Goal: Task Accomplishment & Management: Complete application form

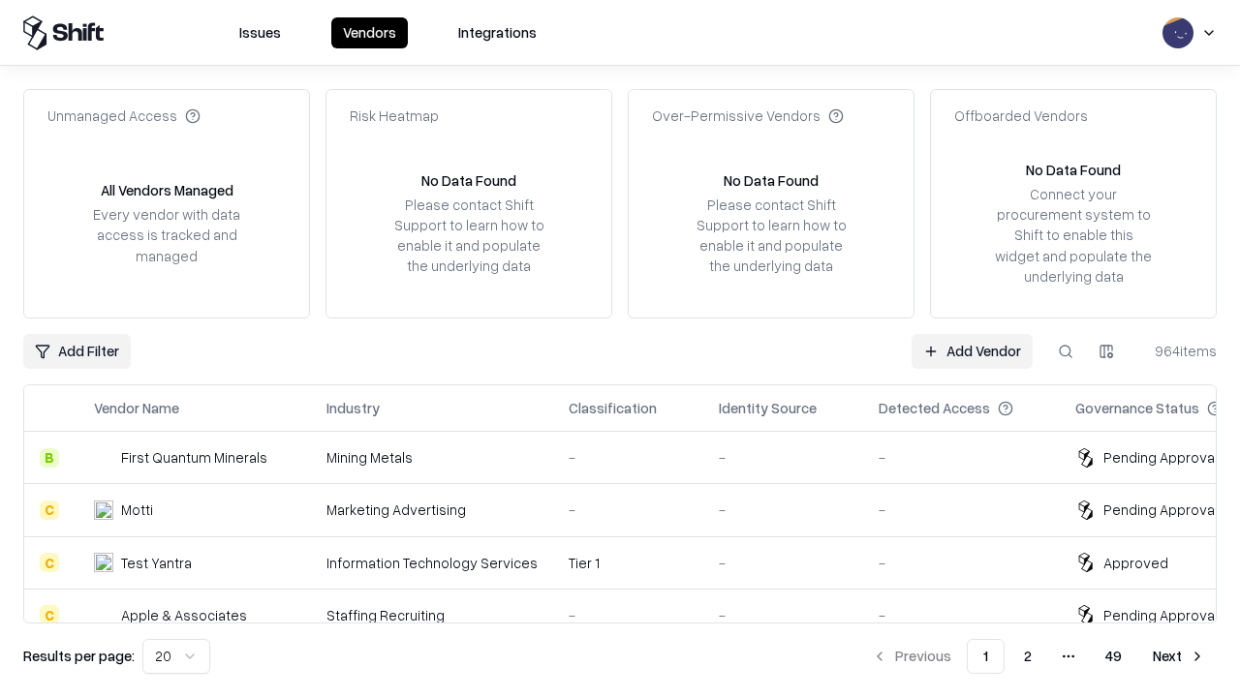
click at [971, 351] on link "Add Vendor" at bounding box center [971, 351] width 121 height 35
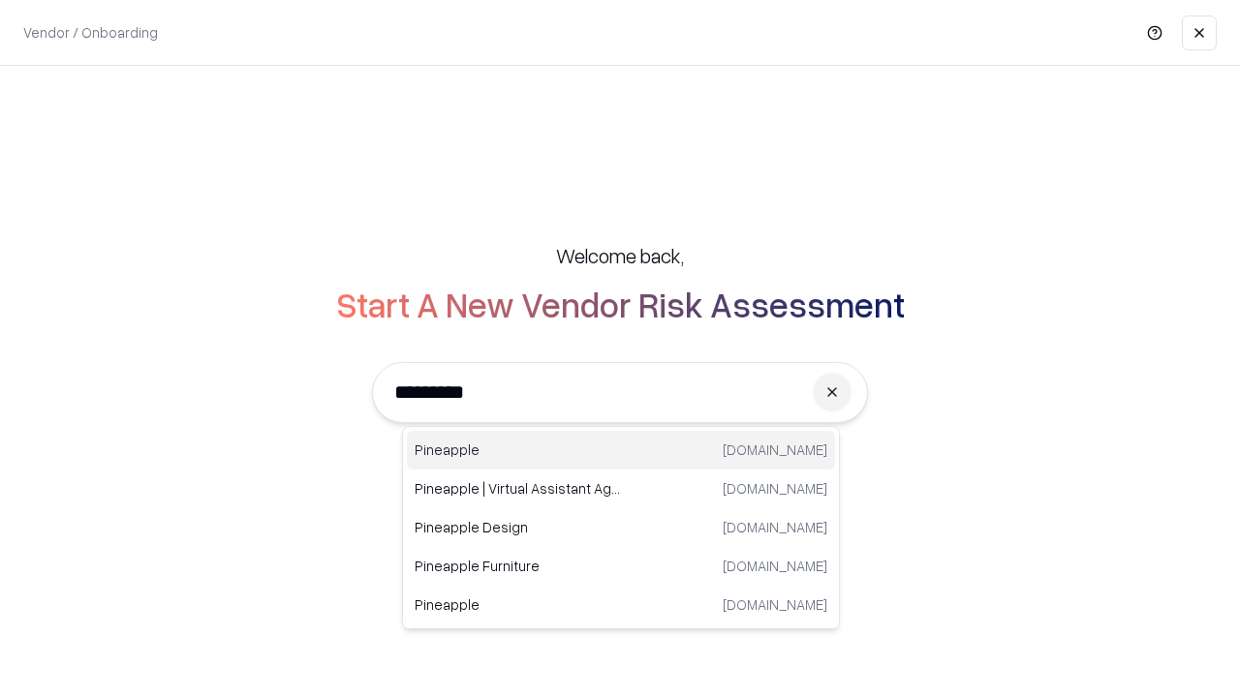
click at [621, 450] on div "Pineapple pineappleenergy.com" at bounding box center [621, 450] width 428 height 39
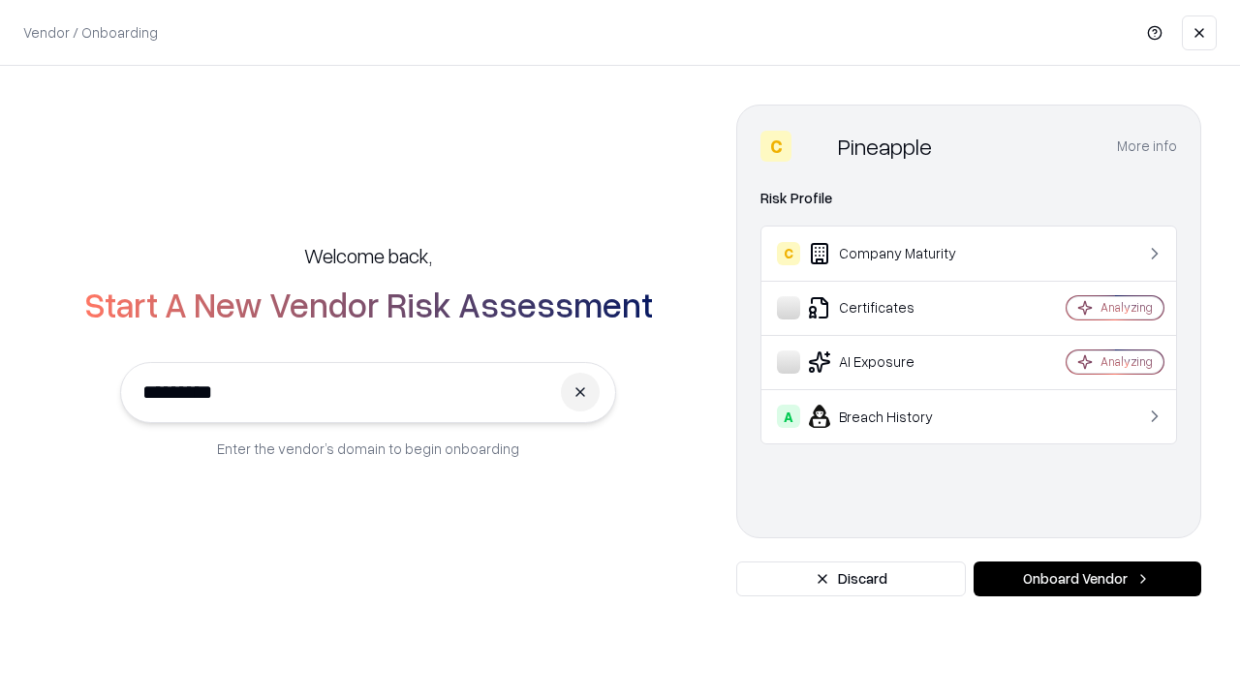
type input "*********"
click at [1087, 579] on button "Onboard Vendor" at bounding box center [1087, 579] width 228 height 35
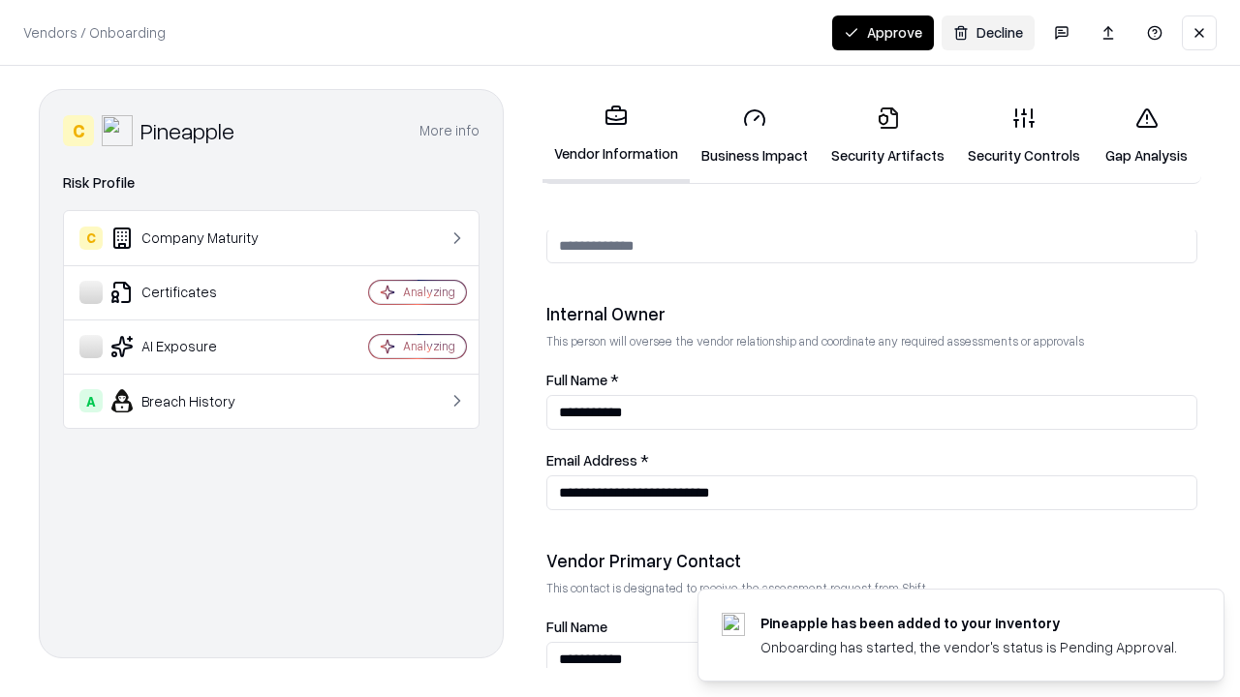
scroll to position [1003, 0]
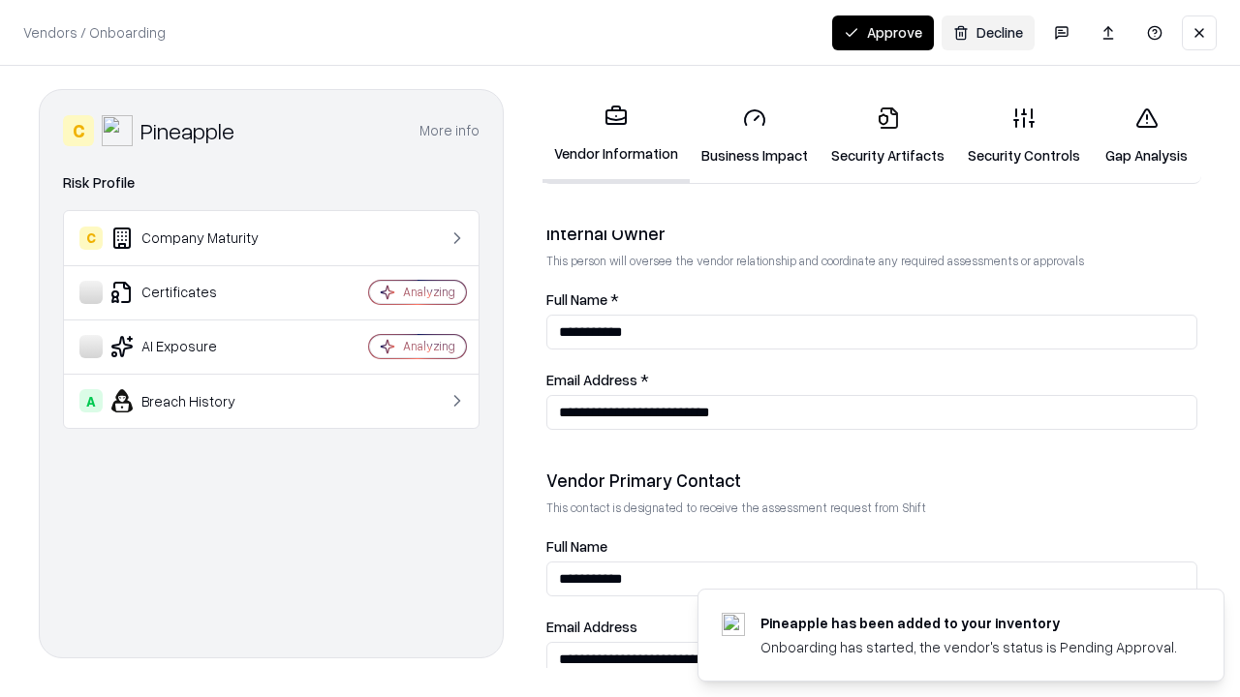
click at [754, 136] on link "Business Impact" at bounding box center [754, 136] width 130 height 90
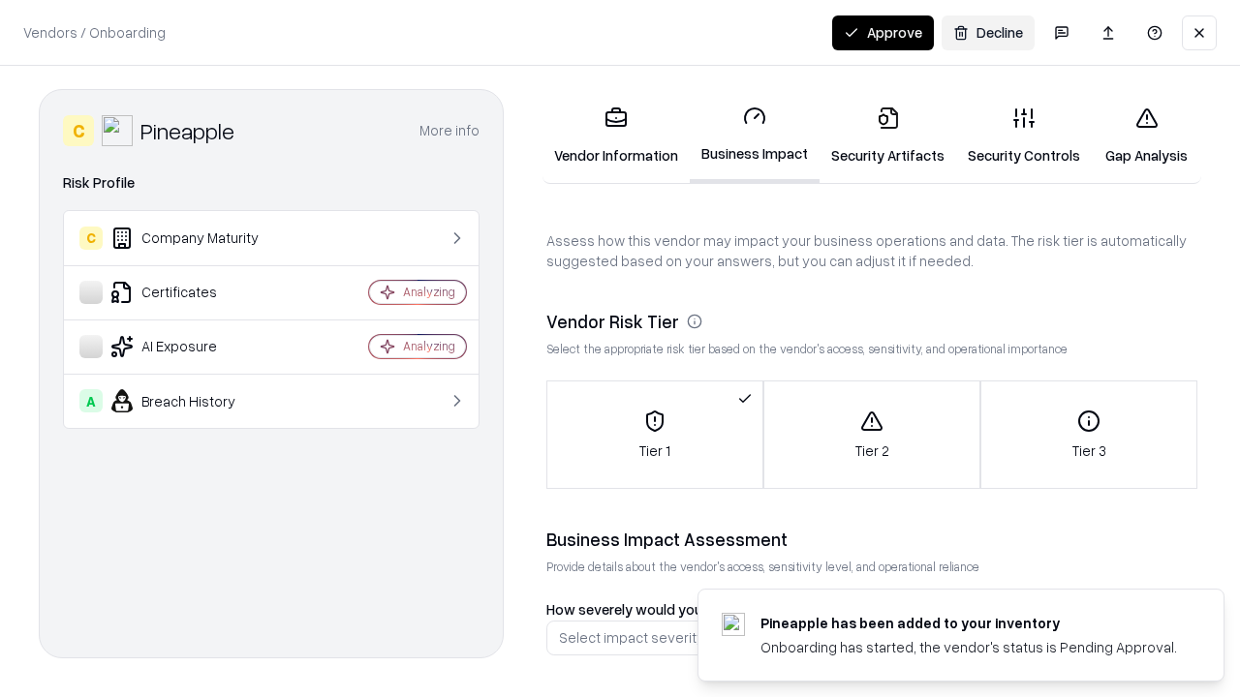
click at [887, 136] on link "Security Artifacts" at bounding box center [887, 136] width 137 height 90
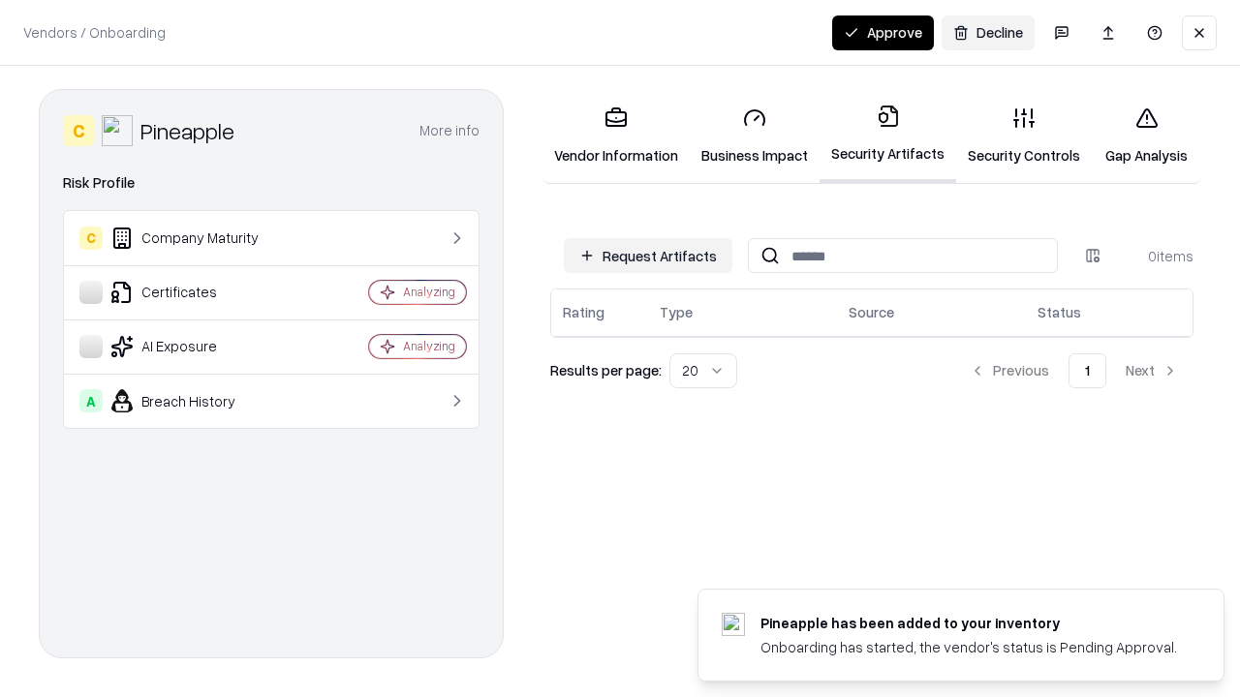
click at [648, 256] on button "Request Artifacts" at bounding box center [648, 255] width 168 height 35
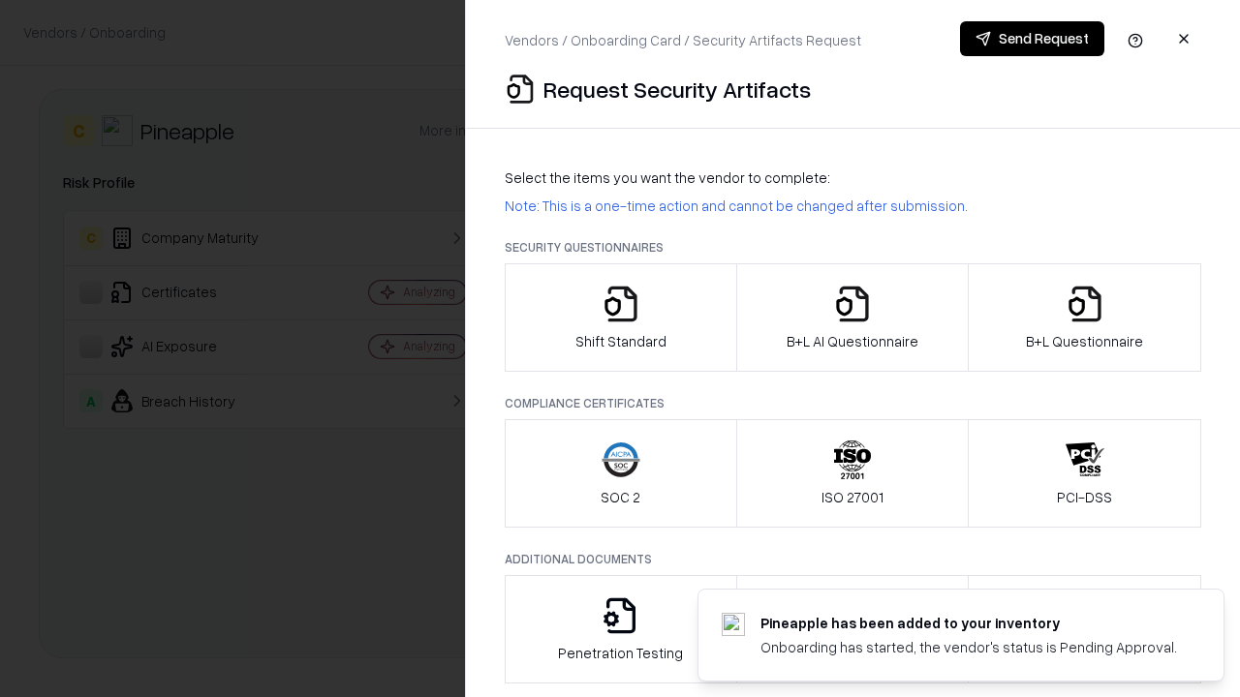
click at [620, 318] on icon "button" at bounding box center [620, 304] width 39 height 39
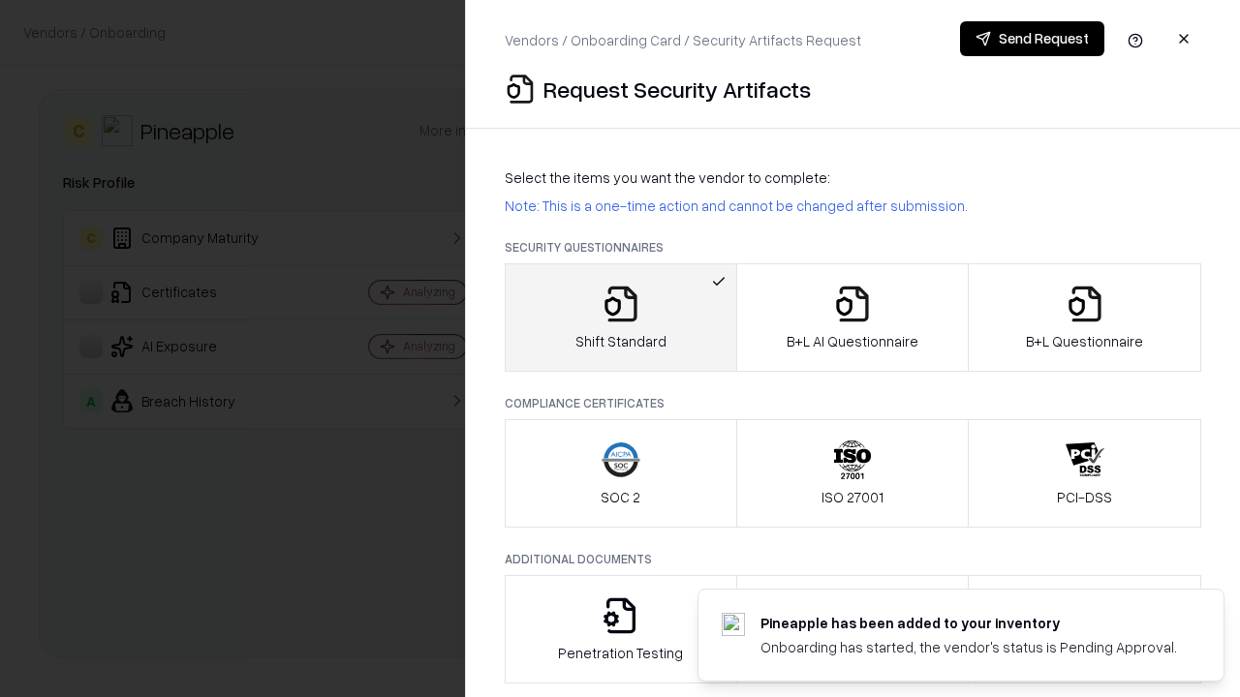
click at [1031, 39] on button "Send Request" at bounding box center [1032, 38] width 144 height 35
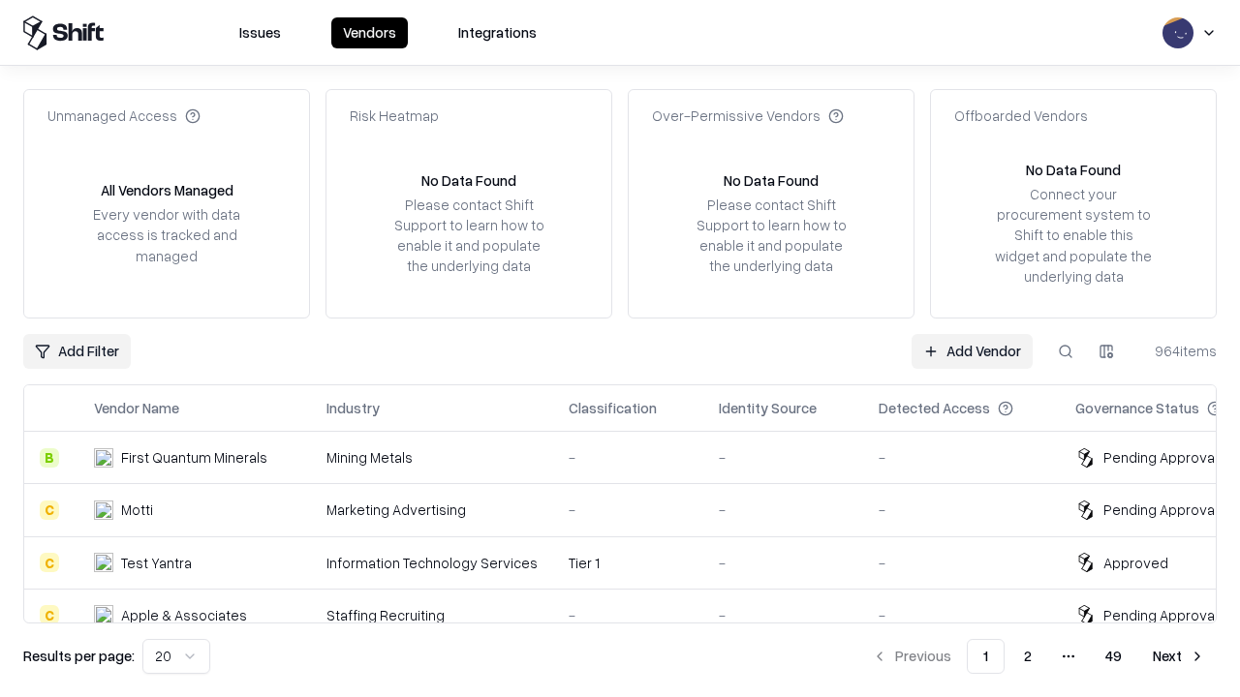
click at [1065, 351] on button at bounding box center [1065, 351] width 35 height 35
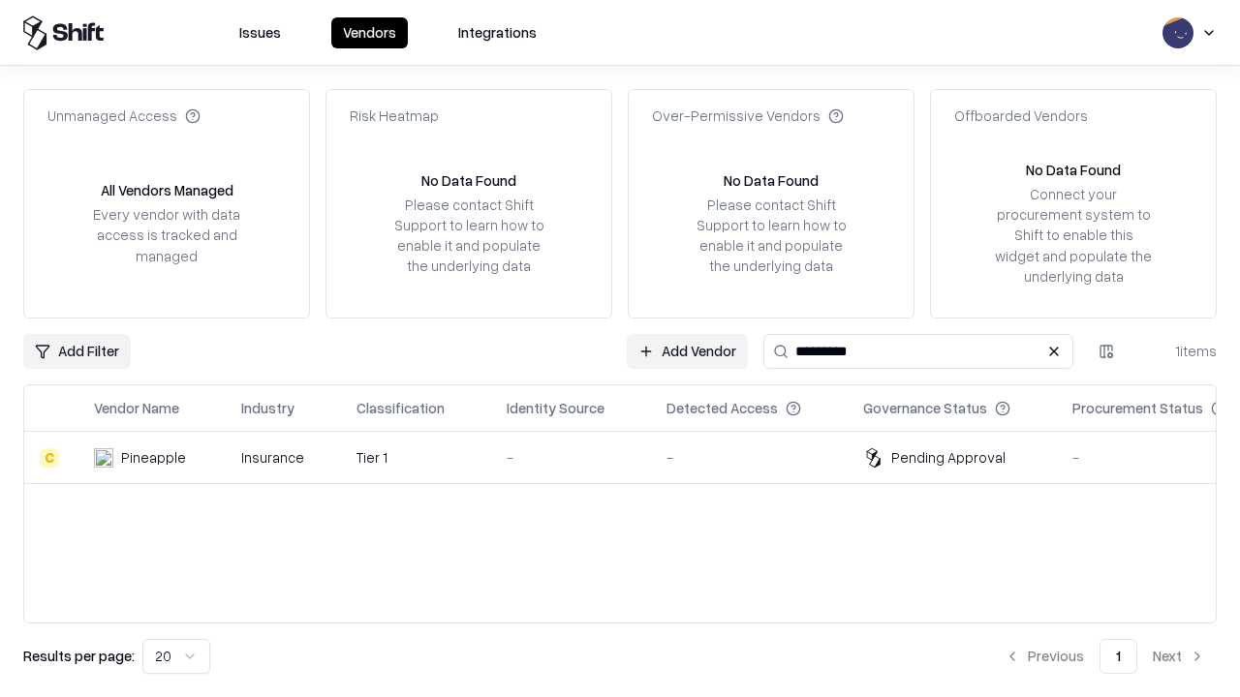
type input "*********"
click at [631, 457] on div "-" at bounding box center [570, 457] width 129 height 20
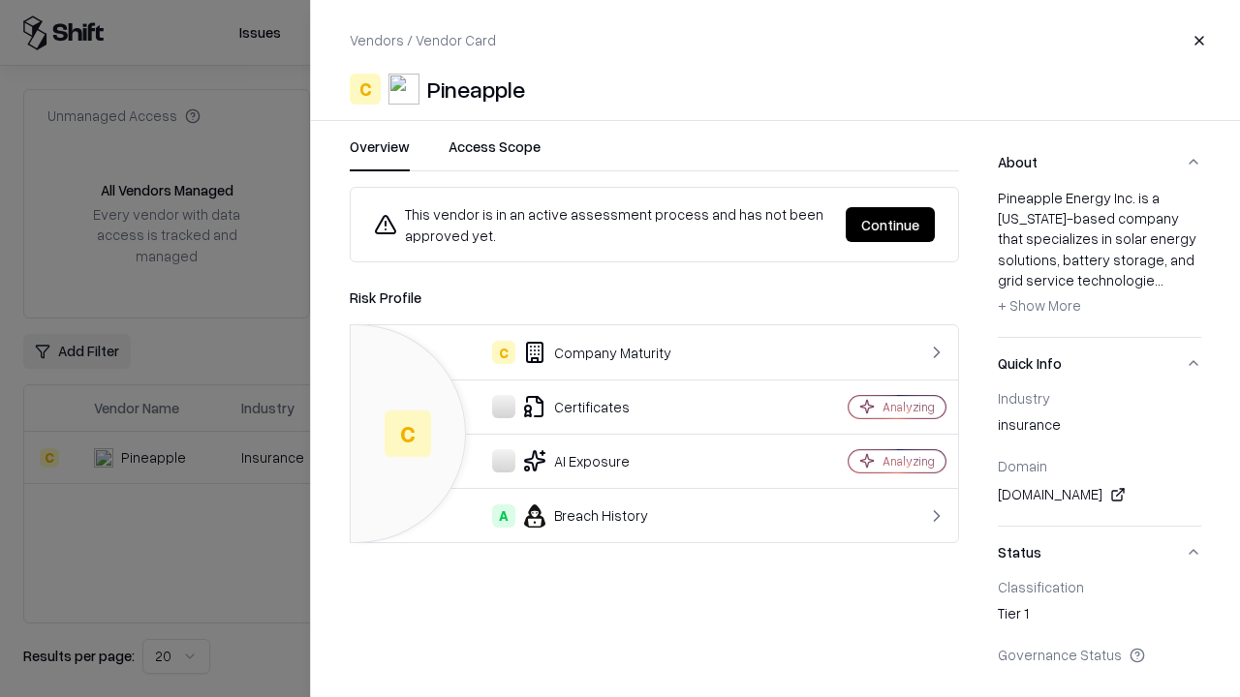
click at [890, 225] on button "Continue" at bounding box center [889, 224] width 89 height 35
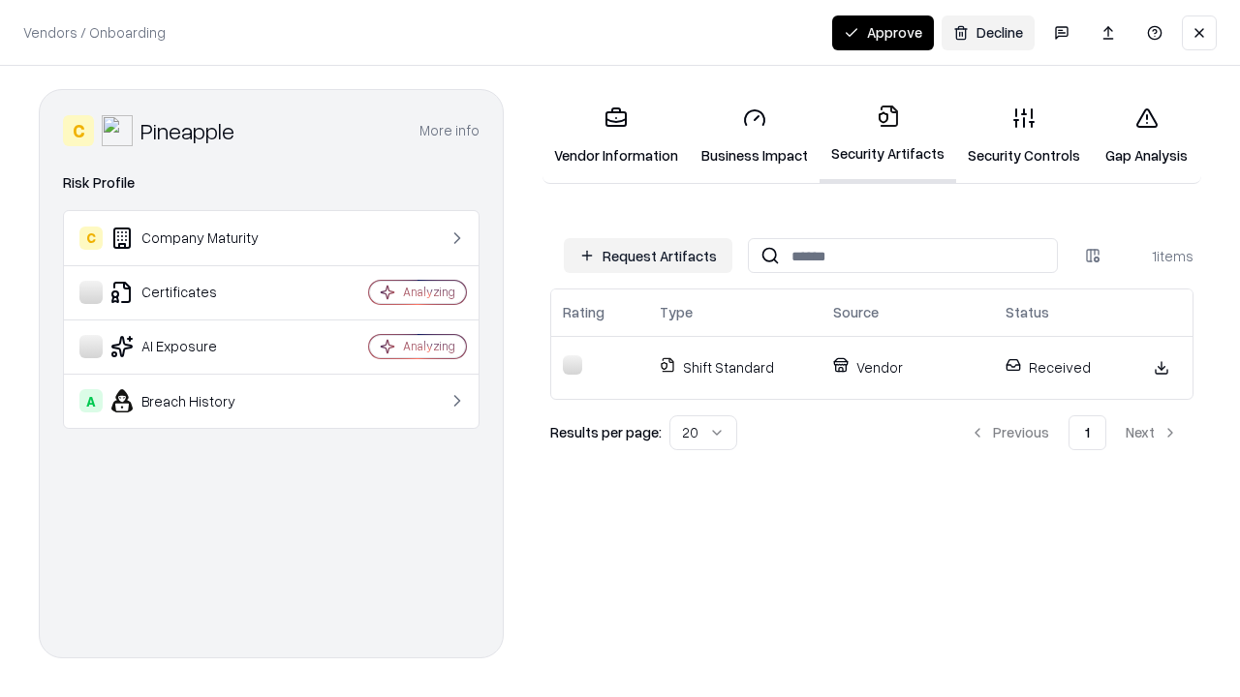
click at [1024, 136] on link "Security Controls" at bounding box center [1024, 136] width 136 height 90
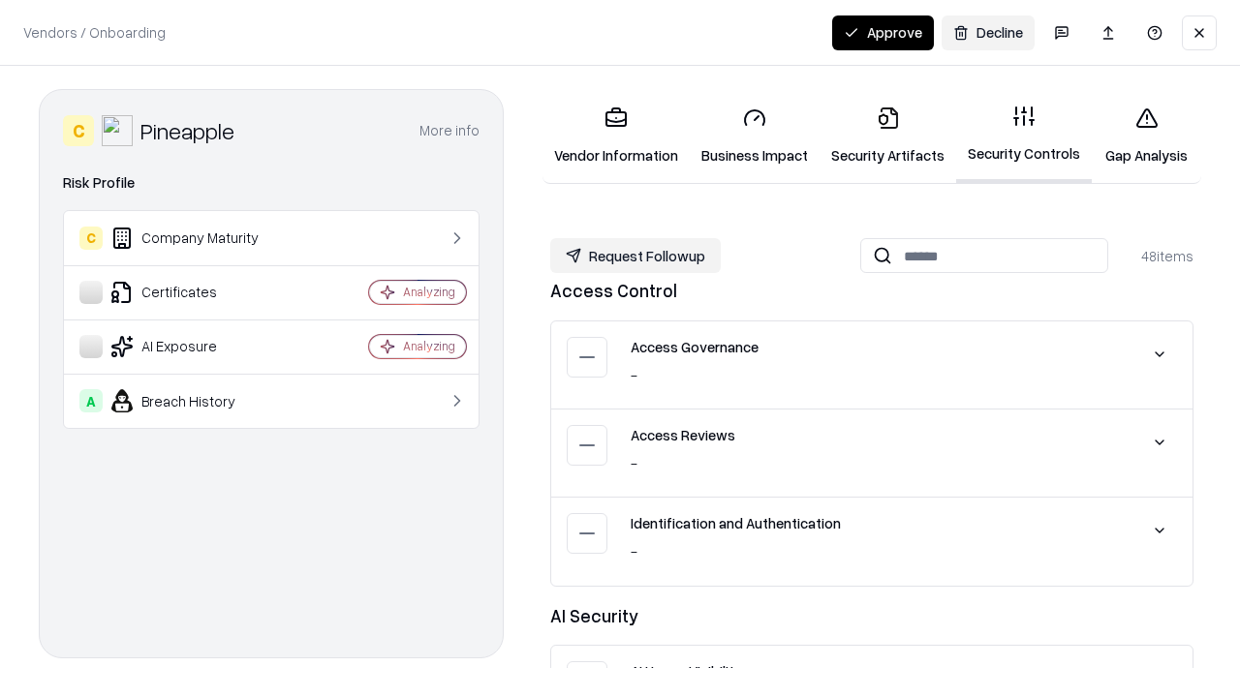
click at [635, 256] on button "Request Followup" at bounding box center [635, 255] width 170 height 35
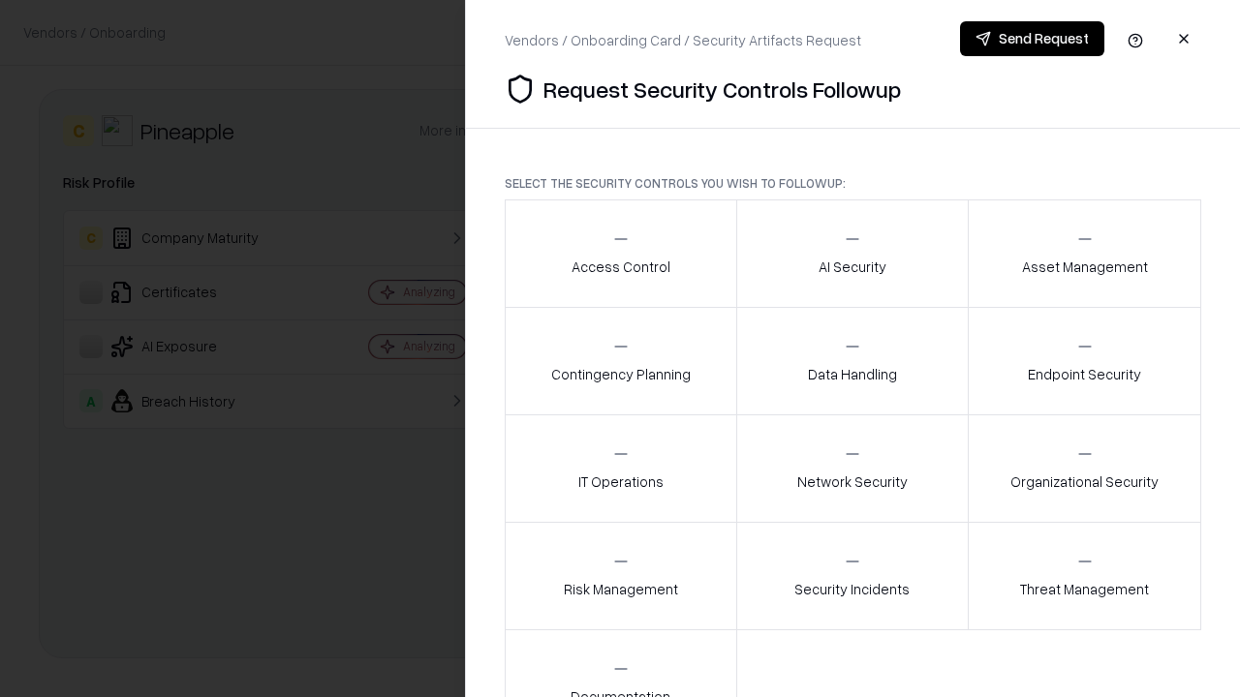
click at [620, 254] on div "Access Control" at bounding box center [620, 253] width 99 height 47
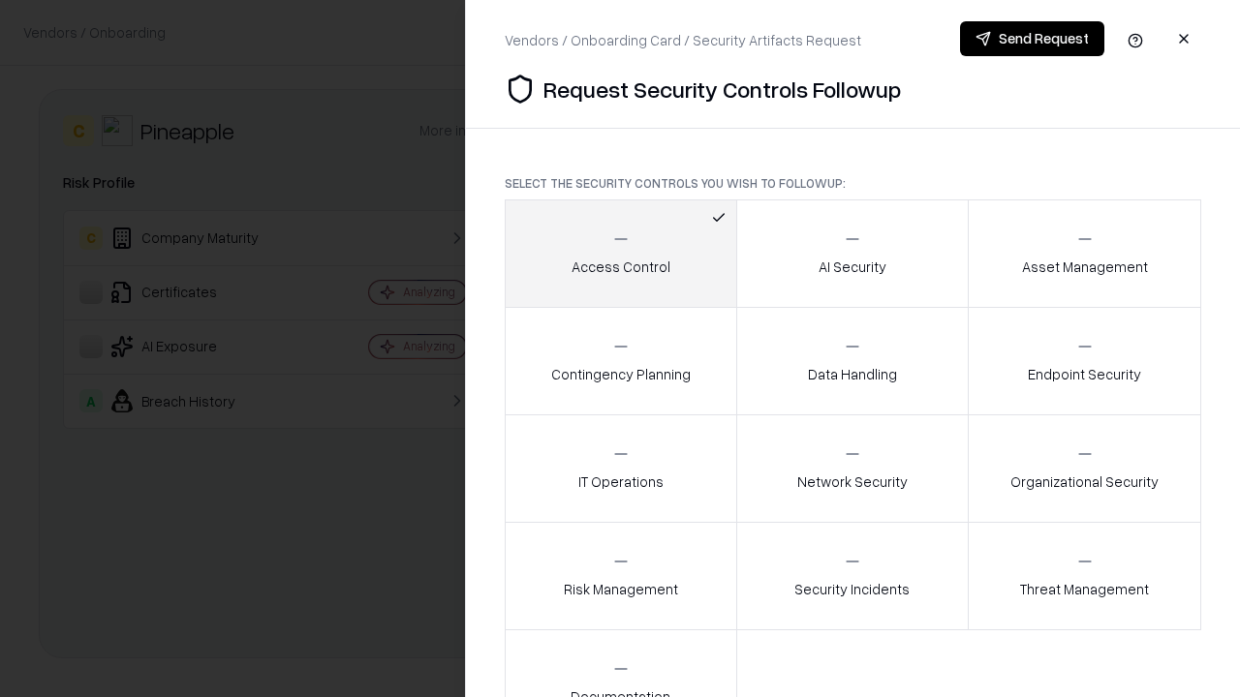
click at [1031, 39] on button "Send Request" at bounding box center [1032, 38] width 144 height 35
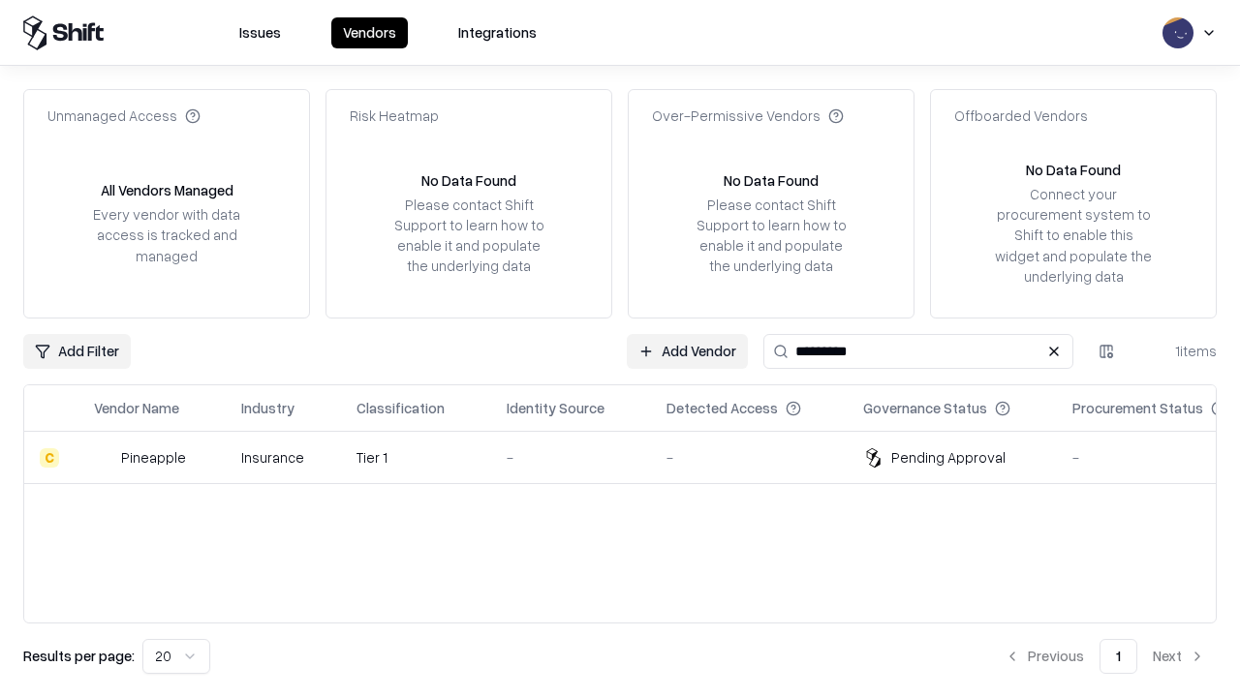
type input "*********"
click at [631, 457] on div "-" at bounding box center [570, 457] width 129 height 20
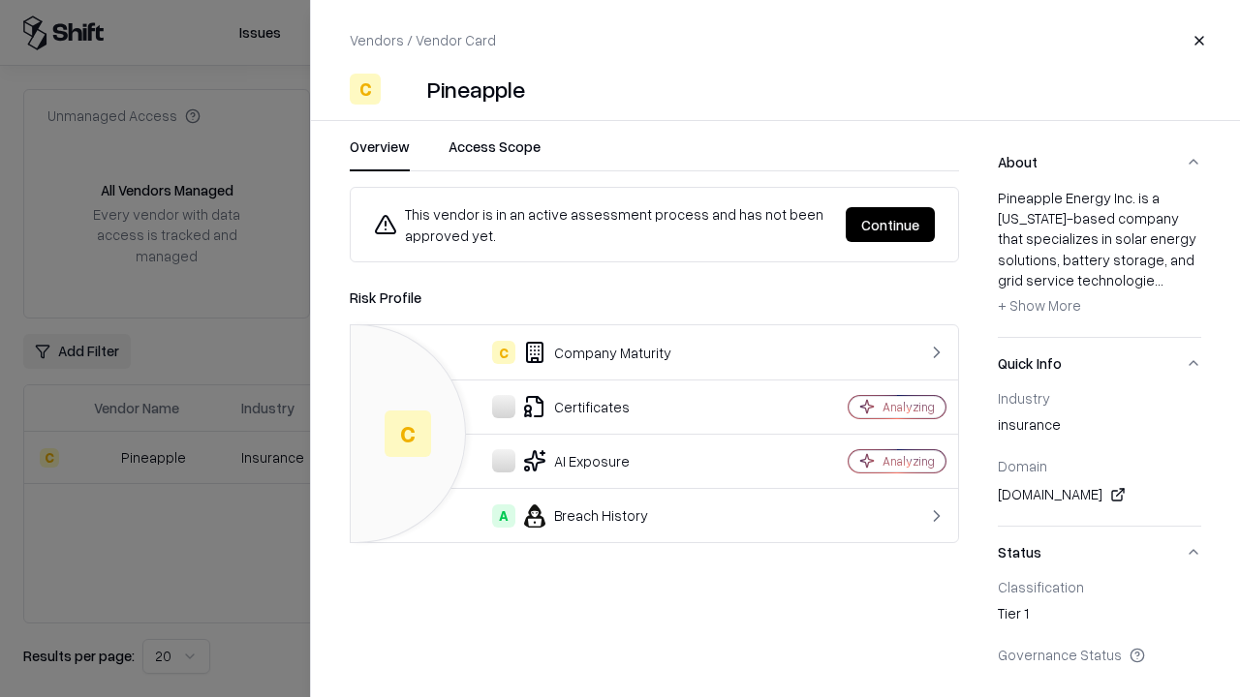
click at [890, 225] on button "Continue" at bounding box center [889, 224] width 89 height 35
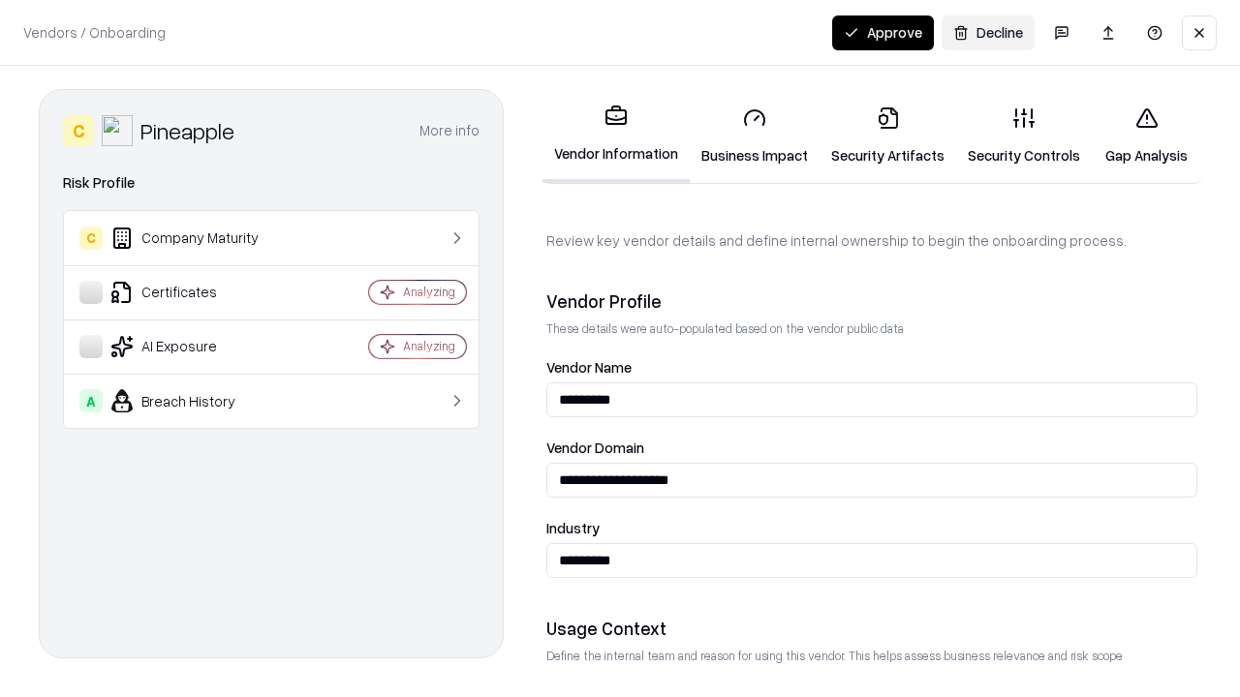
click at [882, 32] on button "Approve" at bounding box center [883, 32] width 102 height 35
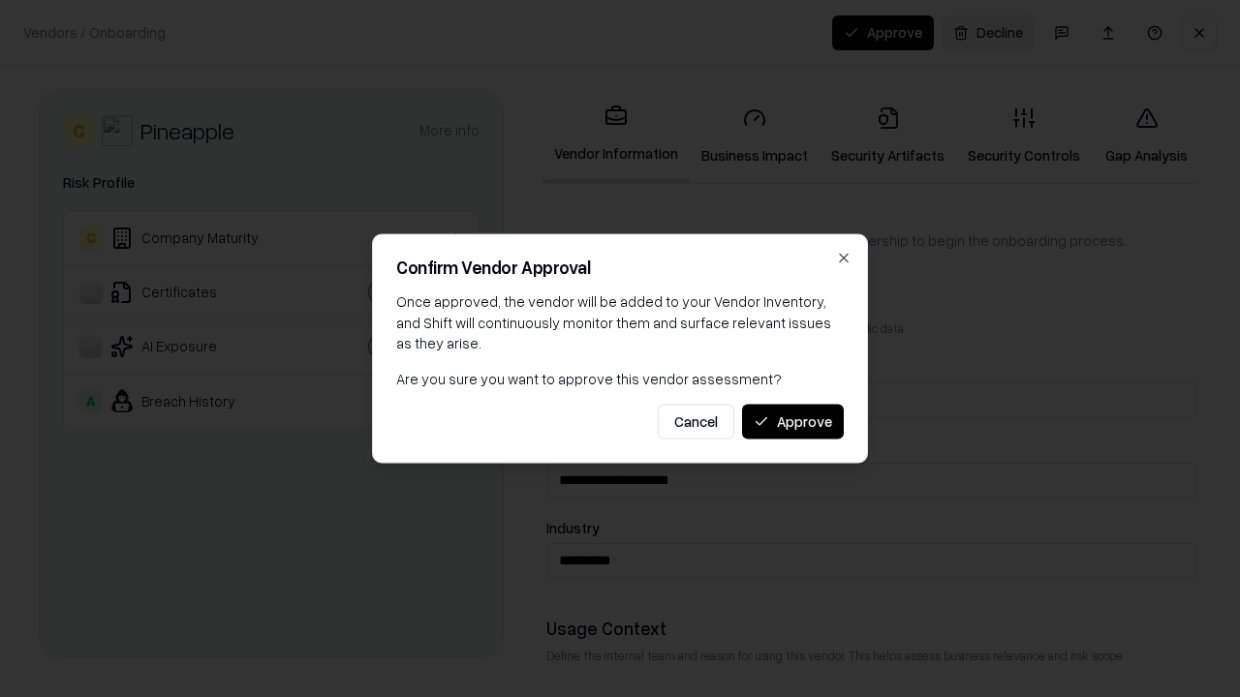
click at [792, 421] on button "Approve" at bounding box center [793, 421] width 102 height 35
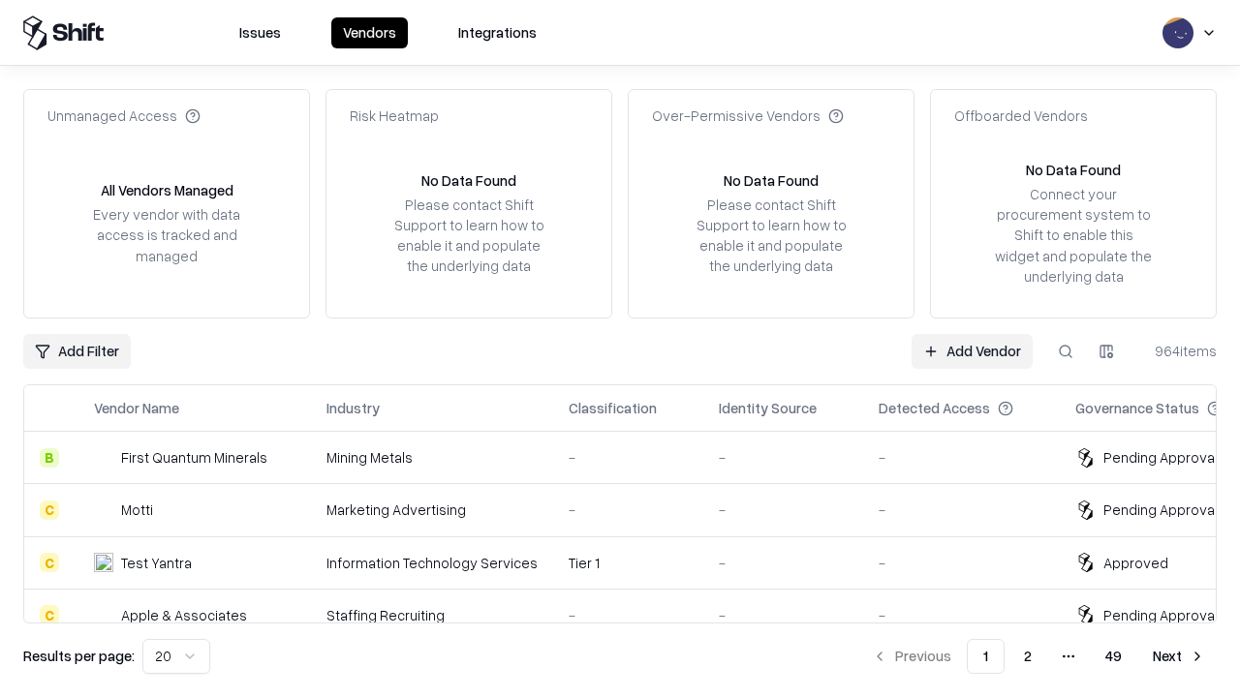
type input "*********"
click at [971, 351] on link "Add Vendor" at bounding box center [971, 351] width 121 height 35
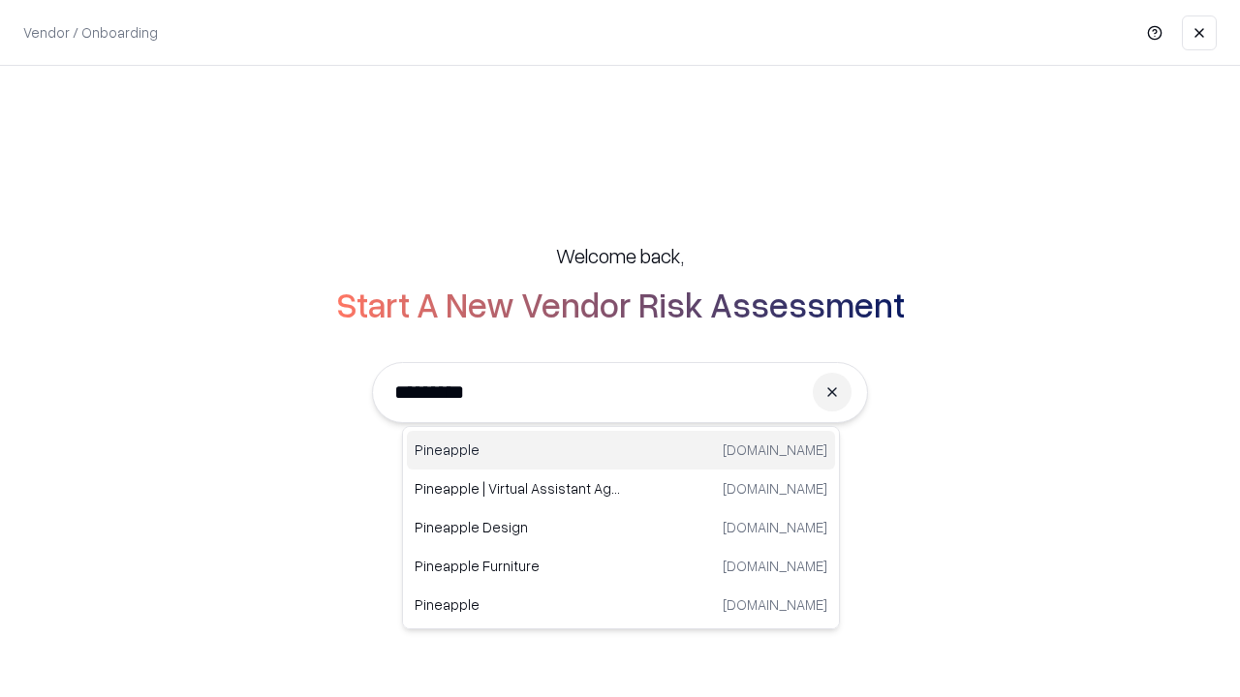
click at [621, 450] on div "Pineapple pineappleenergy.com" at bounding box center [621, 450] width 428 height 39
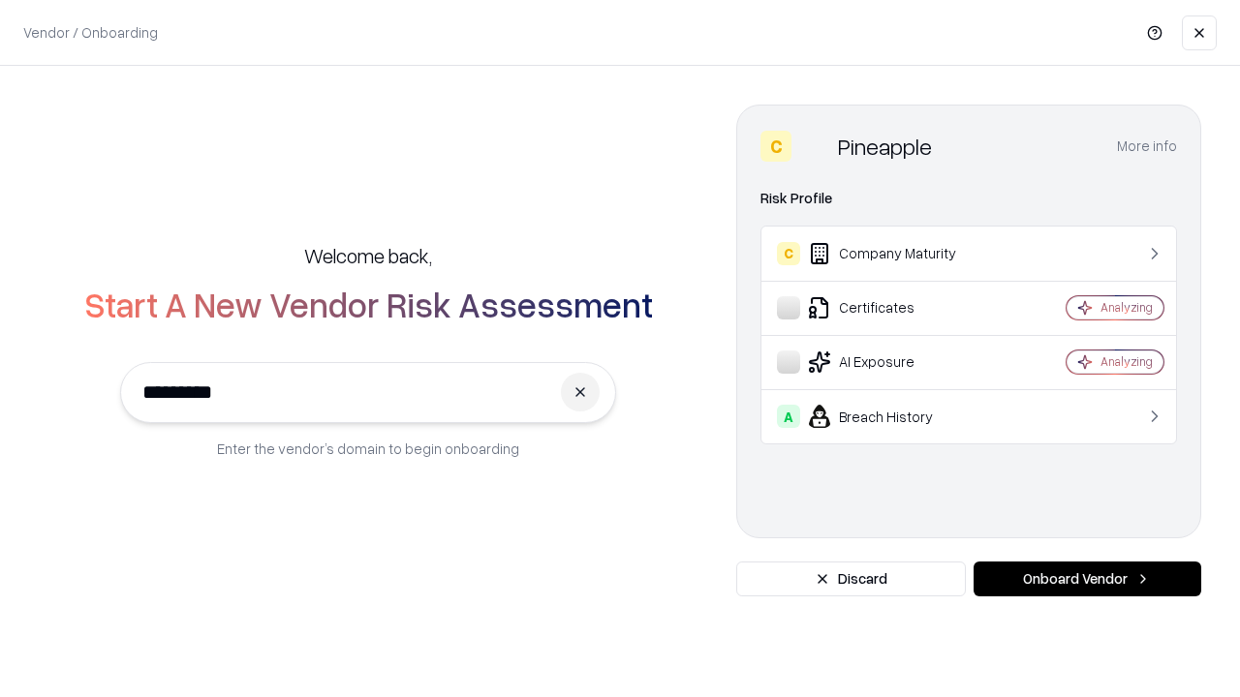
type input "*********"
click at [1087, 579] on button "Onboard Vendor" at bounding box center [1087, 579] width 228 height 35
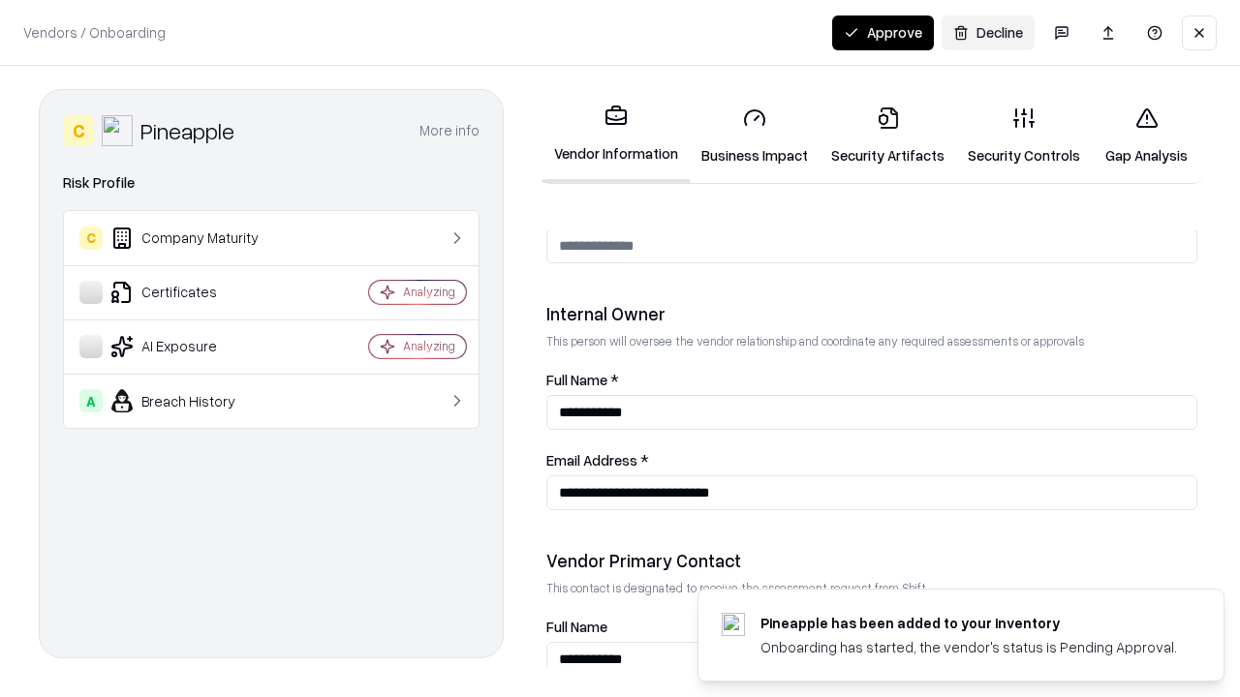
scroll to position [1003, 0]
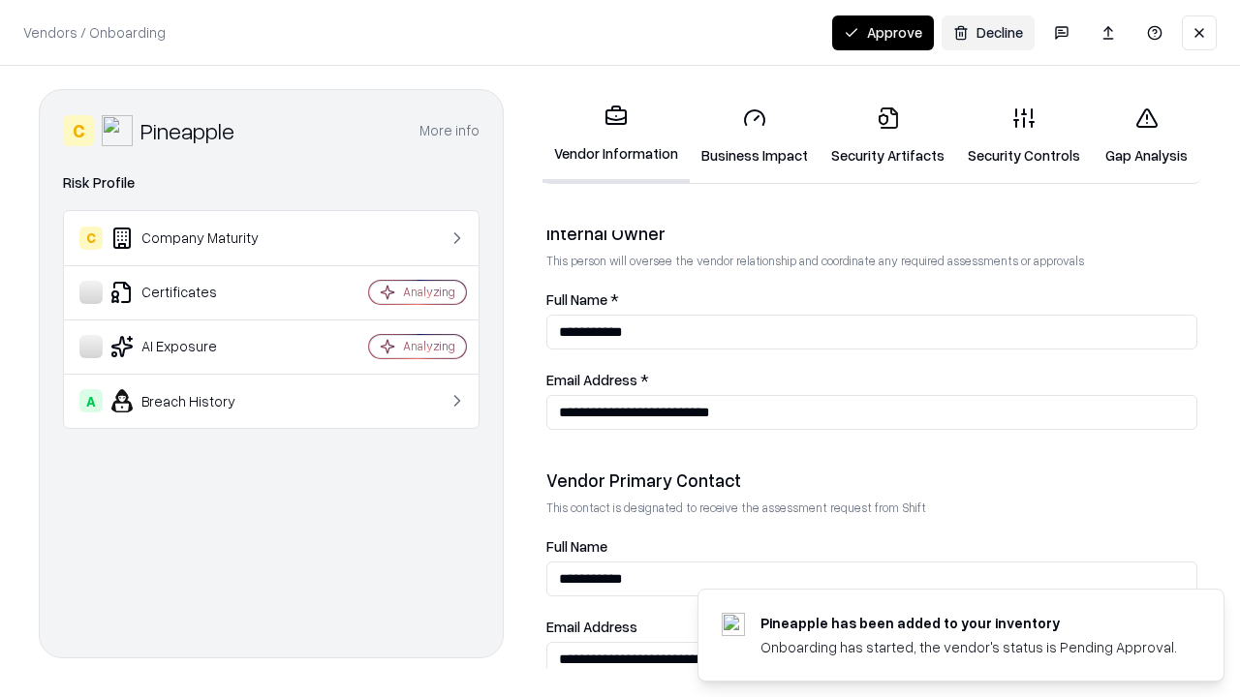
click at [882, 32] on button "Approve" at bounding box center [883, 32] width 102 height 35
